Goal: Navigation & Orientation: Find specific page/section

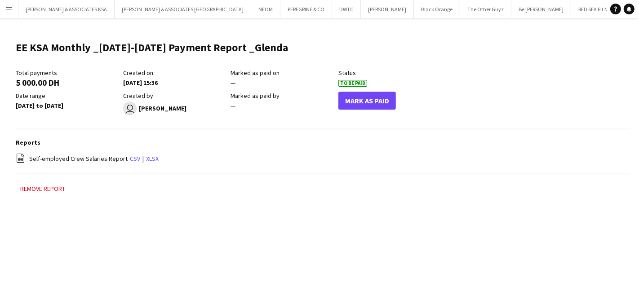
scroll to position [0, 135]
click at [4, 4] on button "Menu" at bounding box center [9, 9] width 18 height 18
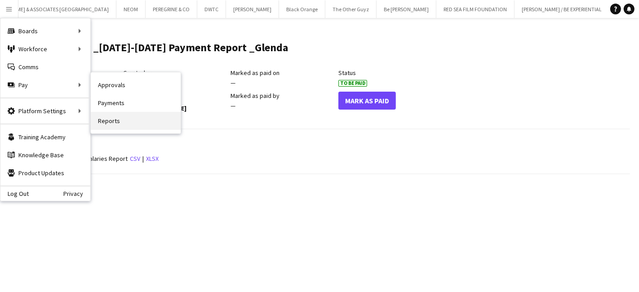
click at [105, 116] on link "Reports" at bounding box center [136, 121] width 90 height 18
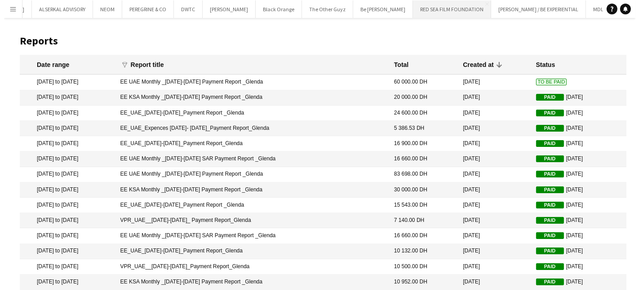
scroll to position [0, 228]
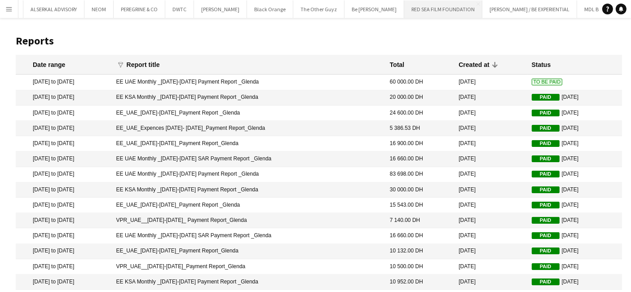
click at [404, 5] on button "RED SEA FILM FOUNDATION Close" at bounding box center [443, 9] width 78 height 18
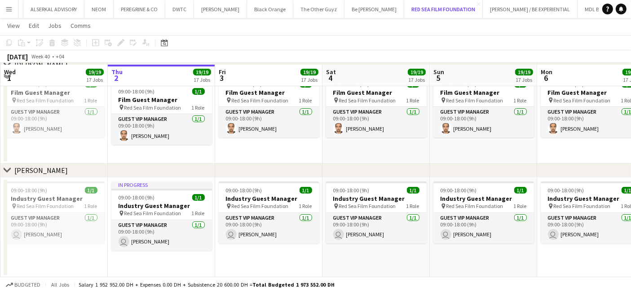
scroll to position [299, 0]
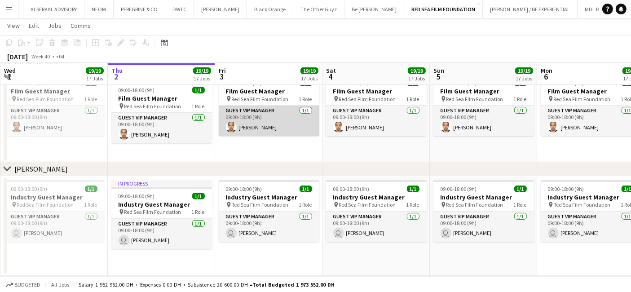
click at [273, 108] on app-card-role "Guest VIP Manager [DATE] 09:00-18:00 (9h) [PERSON_NAME]" at bounding box center [269, 121] width 101 height 31
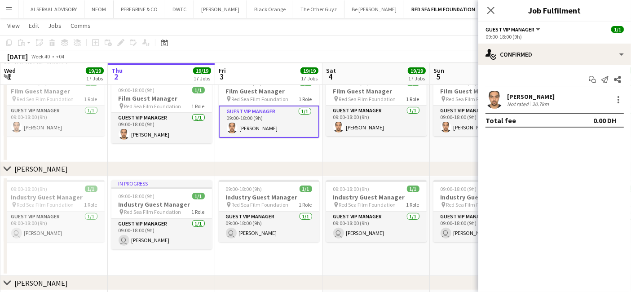
click at [151, 147] on app-date-cell "In progress 09:00-18:00 (9h) 1/1 Film Guest Manager pin Red Sea Film Foundation…" at bounding box center [161, 117] width 107 height 92
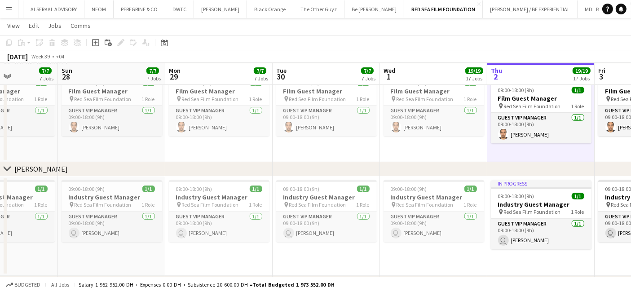
drag, startPoint x: 165, startPoint y: 267, endPoint x: 604, endPoint y: 271, distance: 438.8
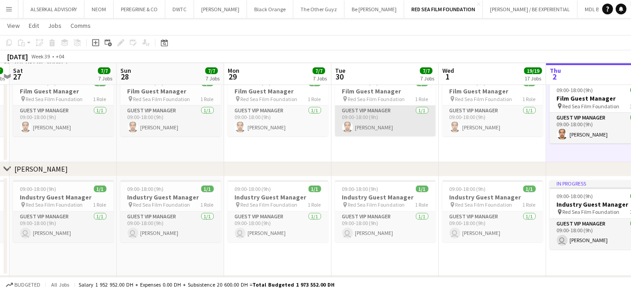
click at [362, 107] on app-card-role "Guest VIP Manager [DATE] 09:00-18:00 (9h) [PERSON_NAME]" at bounding box center [385, 121] width 101 height 31
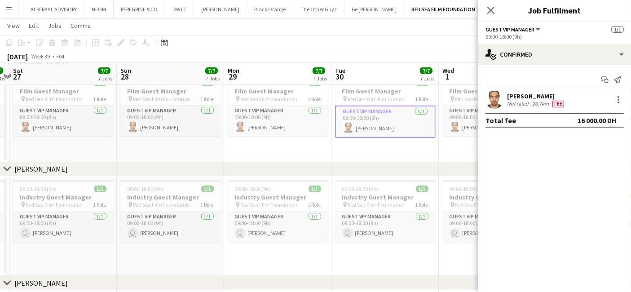
click at [519, 99] on div "[PERSON_NAME]" at bounding box center [536, 96] width 59 height 8
